Goal: Task Accomplishment & Management: Manage account settings

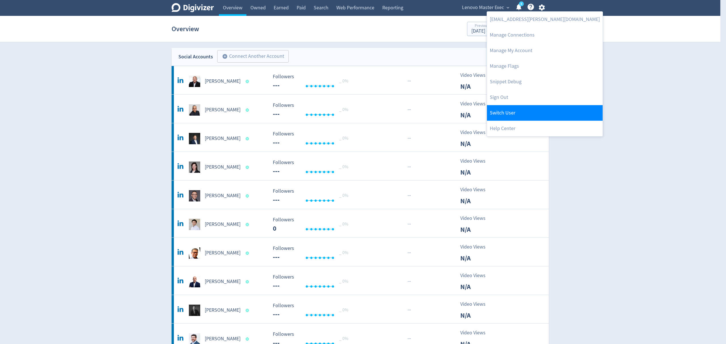
click at [507, 111] on link "Switch User" at bounding box center [545, 113] width 116 height 16
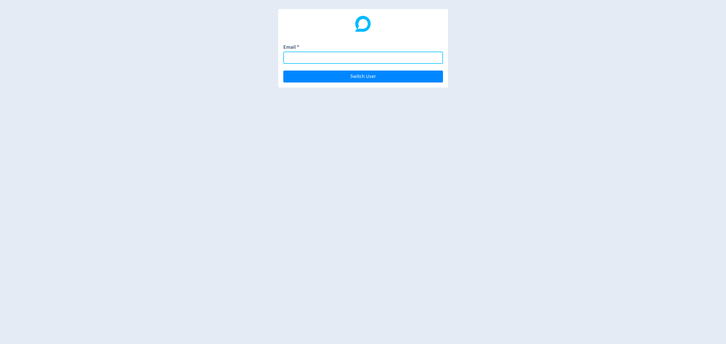
click at [304, 62] on input "Email *" at bounding box center [363, 58] width 160 height 12
paste input "[EMAIL_ADDRESS][PERSON_NAME][DOMAIN_NAME]"
type input "[EMAIL_ADDRESS][PERSON_NAME][DOMAIN_NAME]"
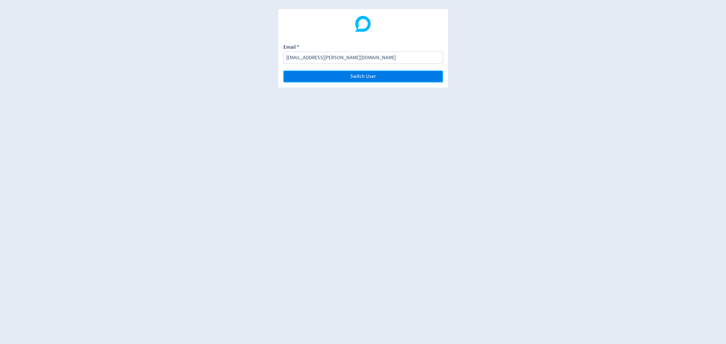
click at [323, 76] on button "Switch User" at bounding box center [363, 77] width 160 height 12
